Goal: Information Seeking & Learning: Learn about a topic

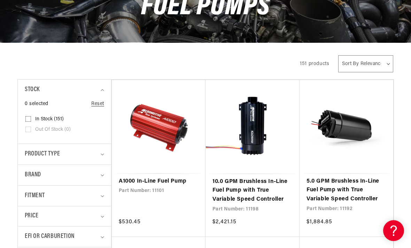
scroll to position [127, 0]
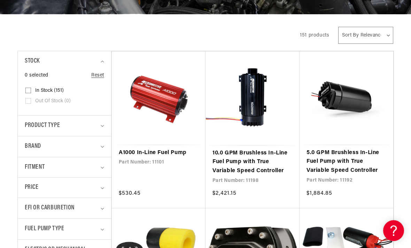
click at [178, 154] on link "A1000 In-Line Fuel Pump" at bounding box center [159, 153] width 80 height 9
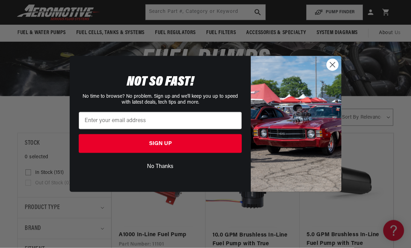
scroll to position [46, 0]
click at [171, 173] on button "No Thanks" at bounding box center [160, 166] width 163 height 13
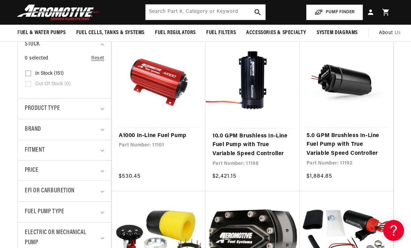
scroll to position [143, 0]
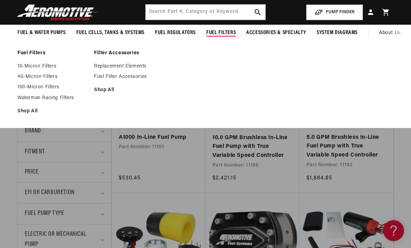
click at [225, 34] on span "Fuel Filters" at bounding box center [221, 32] width 30 height 7
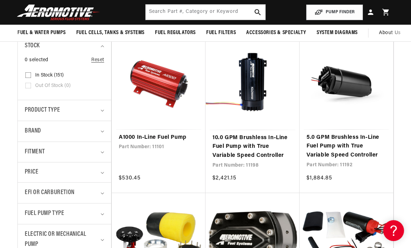
click at [222, 37] on summary "Fuel Filters" at bounding box center [221, 33] width 40 height 16
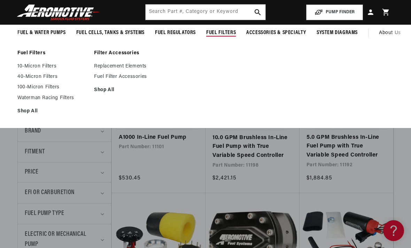
click at [52, 68] on link "10-Micron Filters" at bounding box center [52, 66] width 70 height 6
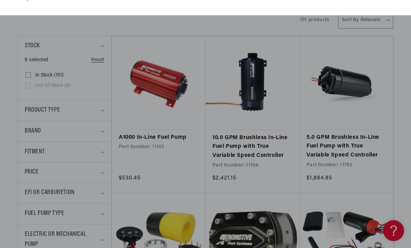
scroll to position [0, 0]
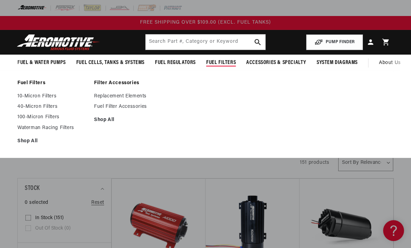
click at [46, 107] on link "40-Micron Filters" at bounding box center [52, 107] width 70 height 6
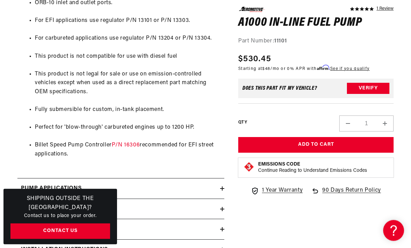
scroll to position [523, 0]
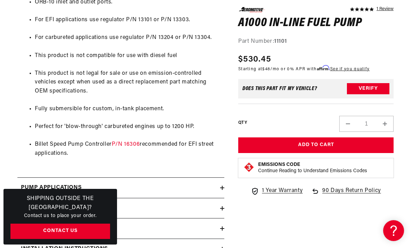
click at [112, 229] on div "Shipping Outside the US? Contact us to place your order. Contact Us" at bounding box center [59, 217] width 113 height 56
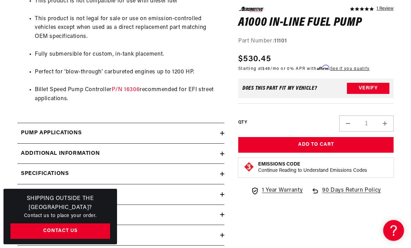
scroll to position [579, 0]
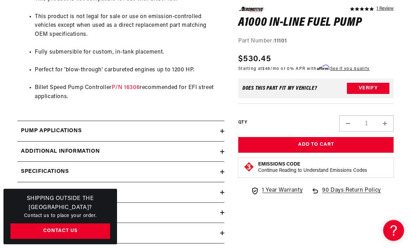
click at [223, 129] on icon at bounding box center [222, 131] width 4 height 4
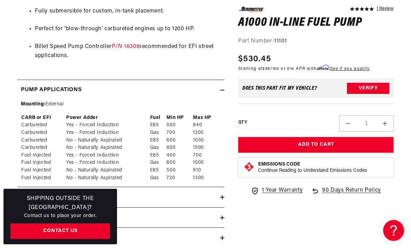
scroll to position [625, 0]
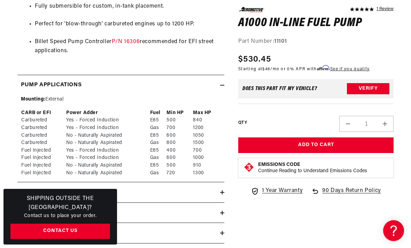
click at [129, 39] on link "P/N 16306" at bounding box center [126, 42] width 28 height 6
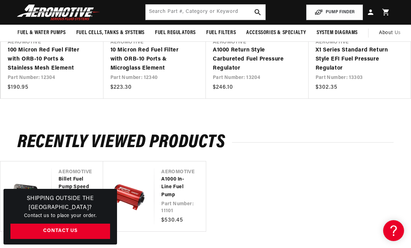
scroll to position [1210, 0]
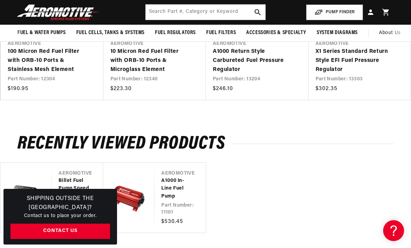
click at [161, 190] on link "A1000 In-Line Fuel Pump" at bounding box center [176, 188] width 30 height 23
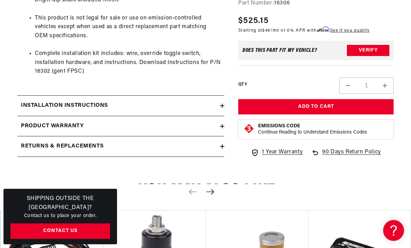
scroll to position [515, 0]
click at [211, 109] on div "Installation Instructions" at bounding box center [118, 105] width 203 height 9
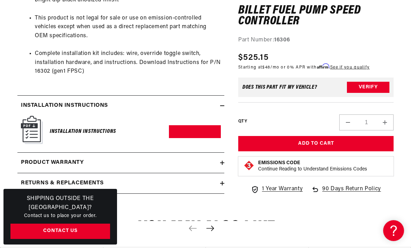
click at [37, 130] on img at bounding box center [32, 130] width 22 height 28
click at [103, 136] on h6 "Installation Instructions" at bounding box center [83, 131] width 66 height 9
click at [30, 133] on img at bounding box center [32, 130] width 22 height 28
click at [35, 124] on img at bounding box center [32, 130] width 22 height 28
click at [35, 144] on img at bounding box center [32, 130] width 22 height 28
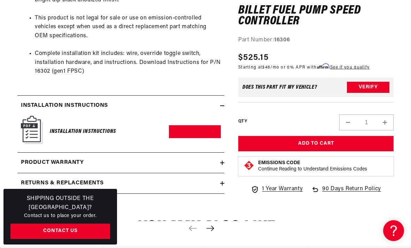
click at [76, 110] on h2 "Installation Instructions" at bounding box center [64, 105] width 87 height 9
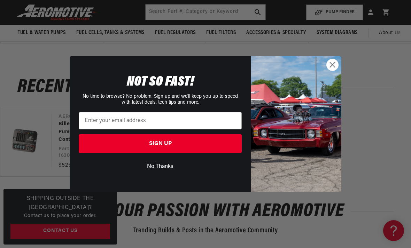
scroll to position [848, 0]
click at [165, 170] on button "No Thanks" at bounding box center [160, 166] width 163 height 13
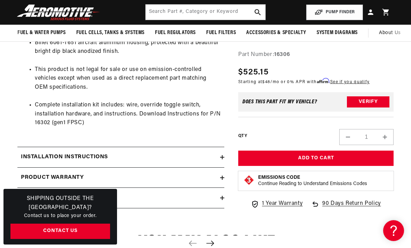
scroll to position [463, 0]
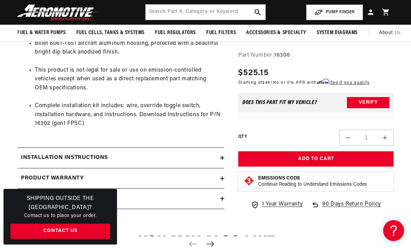
click at [85, 162] on h2 "Installation Instructions" at bounding box center [64, 157] width 87 height 9
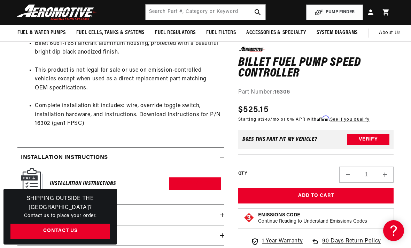
click at [194, 190] on link "Download PDF" at bounding box center [195, 183] width 52 height 13
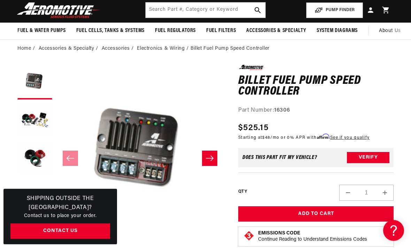
scroll to position [33, 0]
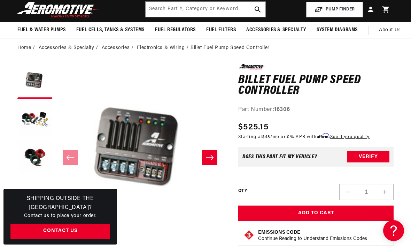
click at [213, 158] on icon "Slide right" at bounding box center [209, 157] width 8 height 7
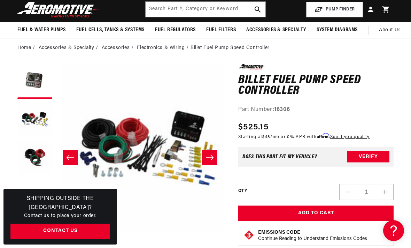
scroll to position [0, 168]
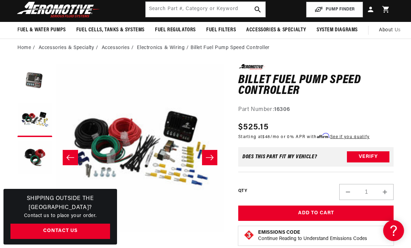
click at [212, 159] on icon "Slide right" at bounding box center [209, 157] width 8 height 7
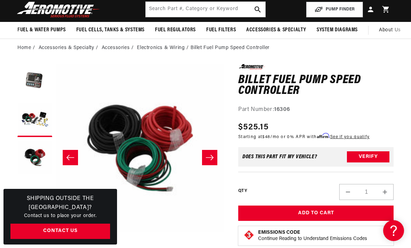
scroll to position [0, 337]
click at [70, 160] on icon "Slide left" at bounding box center [70, 157] width 8 height 7
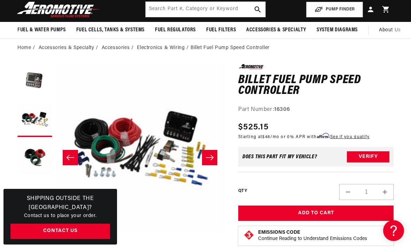
click at [72, 165] on button "Slide left" at bounding box center [70, 157] width 15 height 15
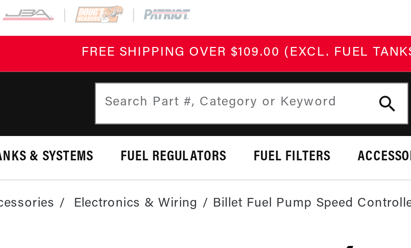
scroll to position [0, 0]
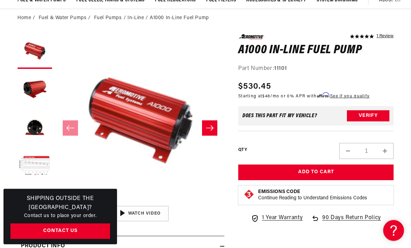
scroll to position [61, 0]
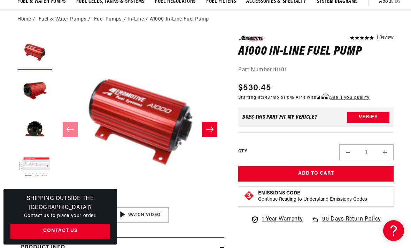
click at [211, 131] on icon "Slide right" at bounding box center [209, 129] width 8 height 7
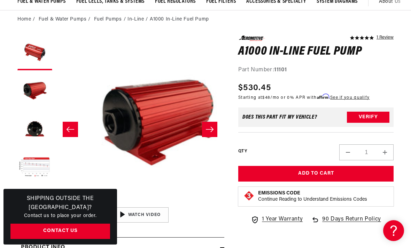
scroll to position [0, 168]
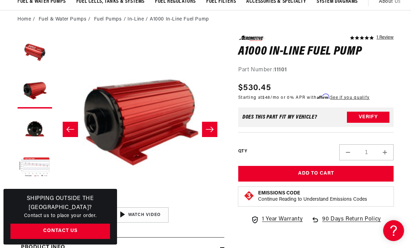
click at [215, 128] on button "Slide right" at bounding box center [209, 129] width 15 height 15
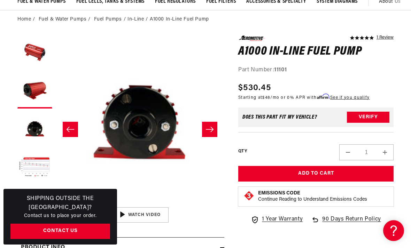
scroll to position [0, 337]
click at [208, 131] on icon "Slide right" at bounding box center [209, 129] width 8 height 7
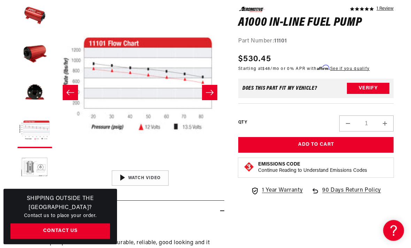
scroll to position [98, 0]
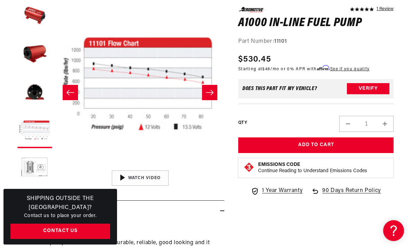
click at [213, 93] on icon "Slide right" at bounding box center [210, 92] width 8 height 5
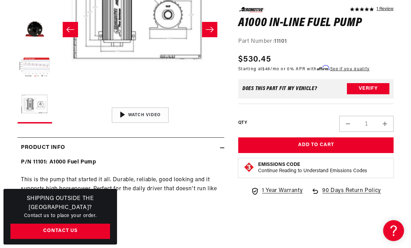
scroll to position [164, 0]
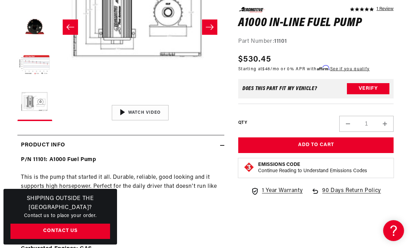
click at [140, 113] on div "00:56" at bounding box center [139, 112] width 105 height 59
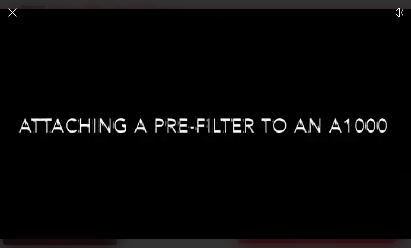
scroll to position [0, 0]
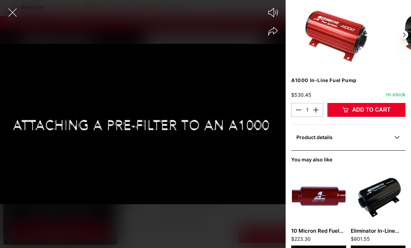
click at [272, 11] on icon "Mute video" at bounding box center [273, 12] width 10 height 9
click at [275, 12] on icon "Unmute video" at bounding box center [273, 12] width 10 height 10
click at [188, 120] on div at bounding box center [142, 136] width 285 height 224
click at [186, 132] on div at bounding box center [142, 136] width 285 height 224
click at [271, 32] on icon "Share video" at bounding box center [272, 31] width 9 height 9
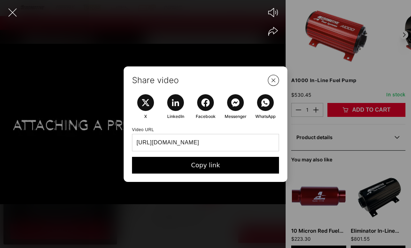
click at [279, 88] on button "Close Share Modal" at bounding box center [273, 80] width 16 height 16
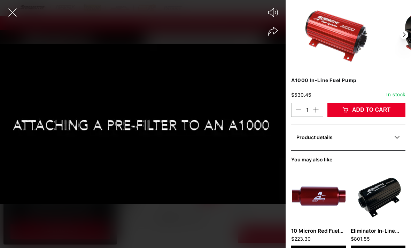
click at [200, 128] on div at bounding box center [142, 136] width 285 height 224
click at [114, 61] on div at bounding box center [142, 136] width 285 height 224
click at [222, 97] on div at bounding box center [142, 136] width 285 height 224
click at [227, 149] on div at bounding box center [142, 136] width 285 height 224
click at [177, 177] on div at bounding box center [142, 136] width 285 height 224
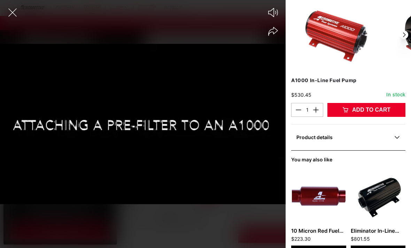
click at [94, 188] on div at bounding box center [142, 136] width 285 height 224
click at [95, 95] on div at bounding box center [142, 136] width 285 height 224
click at [277, 32] on icon "Share video" at bounding box center [273, 31] width 10 height 9
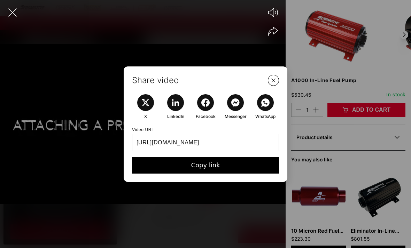
click at [270, 33] on icon "Share video" at bounding box center [273, 31] width 10 height 9
click at [276, 88] on button "Close Share Modal" at bounding box center [273, 80] width 16 height 16
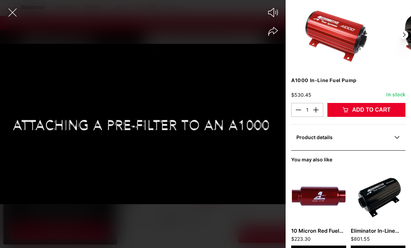
click at [263, 175] on div at bounding box center [142, 136] width 285 height 224
click at [242, 198] on div at bounding box center [142, 136] width 285 height 224
click at [184, 198] on div at bounding box center [142, 136] width 285 height 224
click at [277, 185] on div at bounding box center [142, 136] width 285 height 224
click at [93, 27] on div at bounding box center [142, 136] width 285 height 224
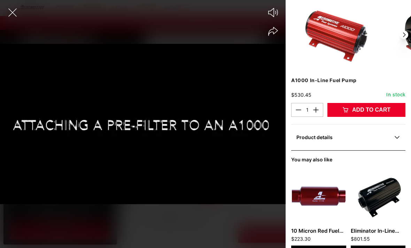
click at [22, 33] on div at bounding box center [142, 136] width 285 height 224
click at [18, 15] on icon "Close the video player" at bounding box center [12, 12] width 15 height 15
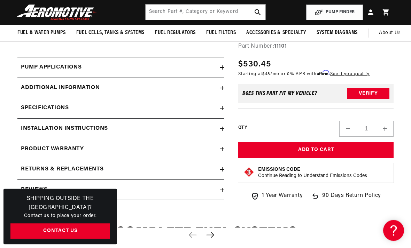
scroll to position [643, 0]
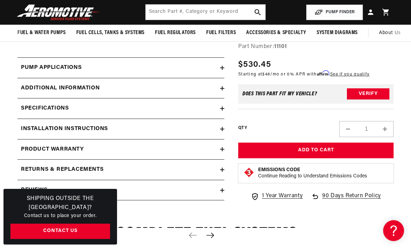
click at [219, 125] on div "Installation Instructions" at bounding box center [118, 129] width 203 height 9
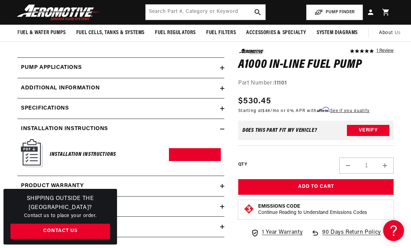
click at [197, 148] on link "Download PDF" at bounding box center [195, 154] width 52 height 13
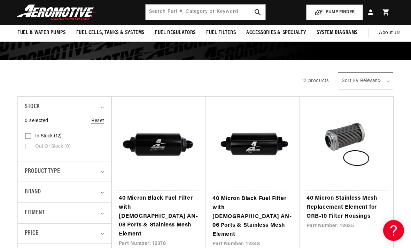
scroll to position [86, 0]
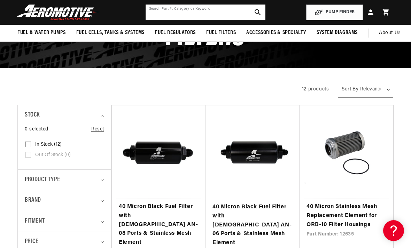
click at [187, 19] on input "text" at bounding box center [205, 12] width 120 height 15
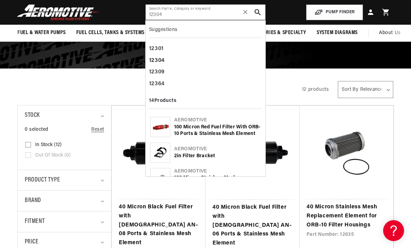
type input "12304"
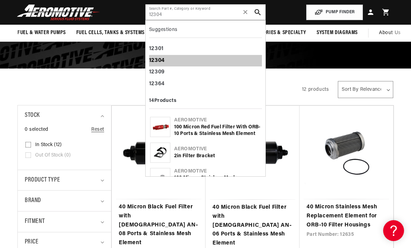
click at [166, 62] on div "12304" at bounding box center [205, 61] width 113 height 12
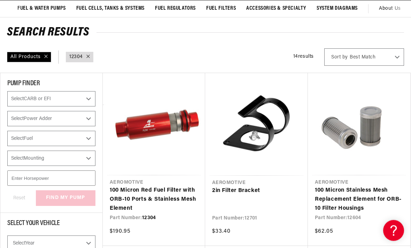
scroll to position [55, 0]
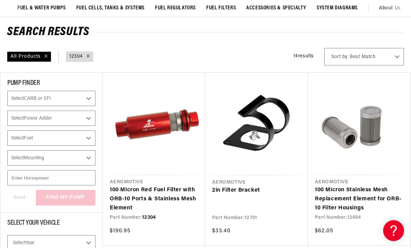
click at [166, 199] on link "100 Micron Red Fuel Filter with ORB-10 Ports & Stainless Mesh Element" at bounding box center [154, 199] width 88 height 27
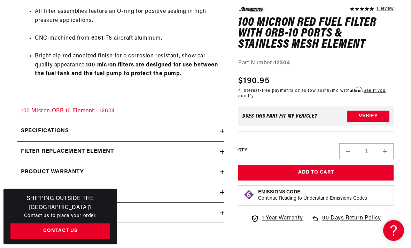
scroll to position [516, 0]
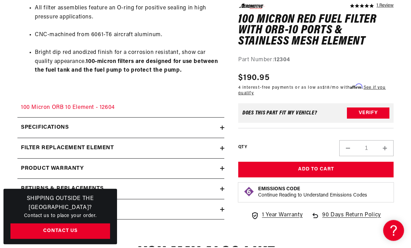
click at [26, 124] on h2 "Specifications" at bounding box center [45, 128] width 48 height 9
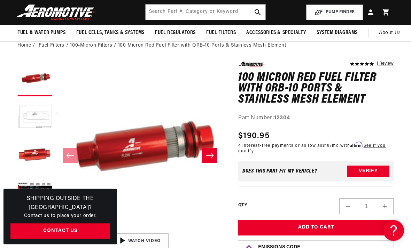
scroll to position [35, 0]
click at [210, 154] on icon "Slide right" at bounding box center [209, 155] width 8 height 7
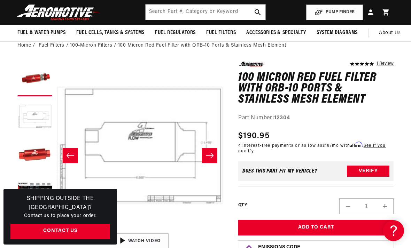
scroll to position [0, 168]
click at [211, 156] on icon "Slide right" at bounding box center [209, 155] width 8 height 7
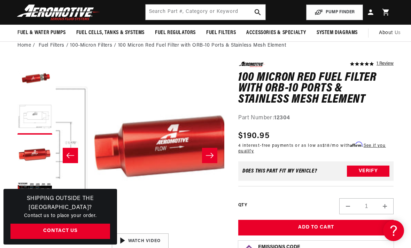
scroll to position [0, 337]
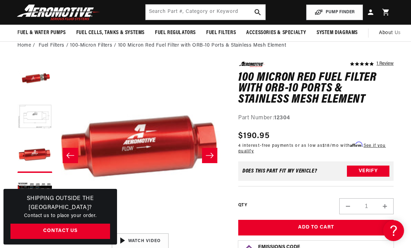
click at [211, 156] on icon "Slide right" at bounding box center [209, 155] width 8 height 7
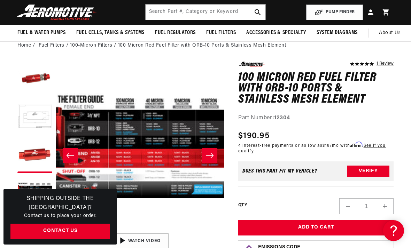
scroll to position [0, 505]
click at [206, 158] on icon "Slide right" at bounding box center [209, 155] width 8 height 7
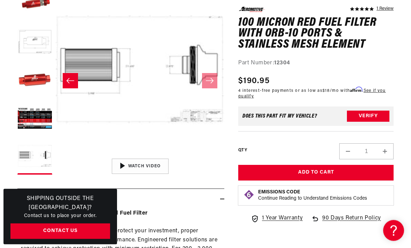
scroll to position [110, 0]
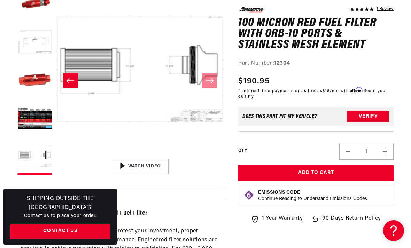
click at [141, 167] on img "Gallery Viewer" at bounding box center [139, 166] width 105 height 59
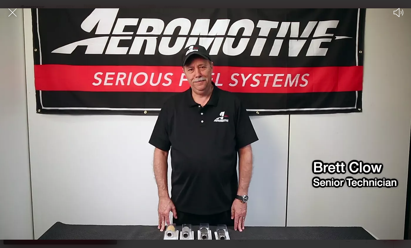
scroll to position [0, 0]
